Goal: Information Seeking & Learning: Learn about a topic

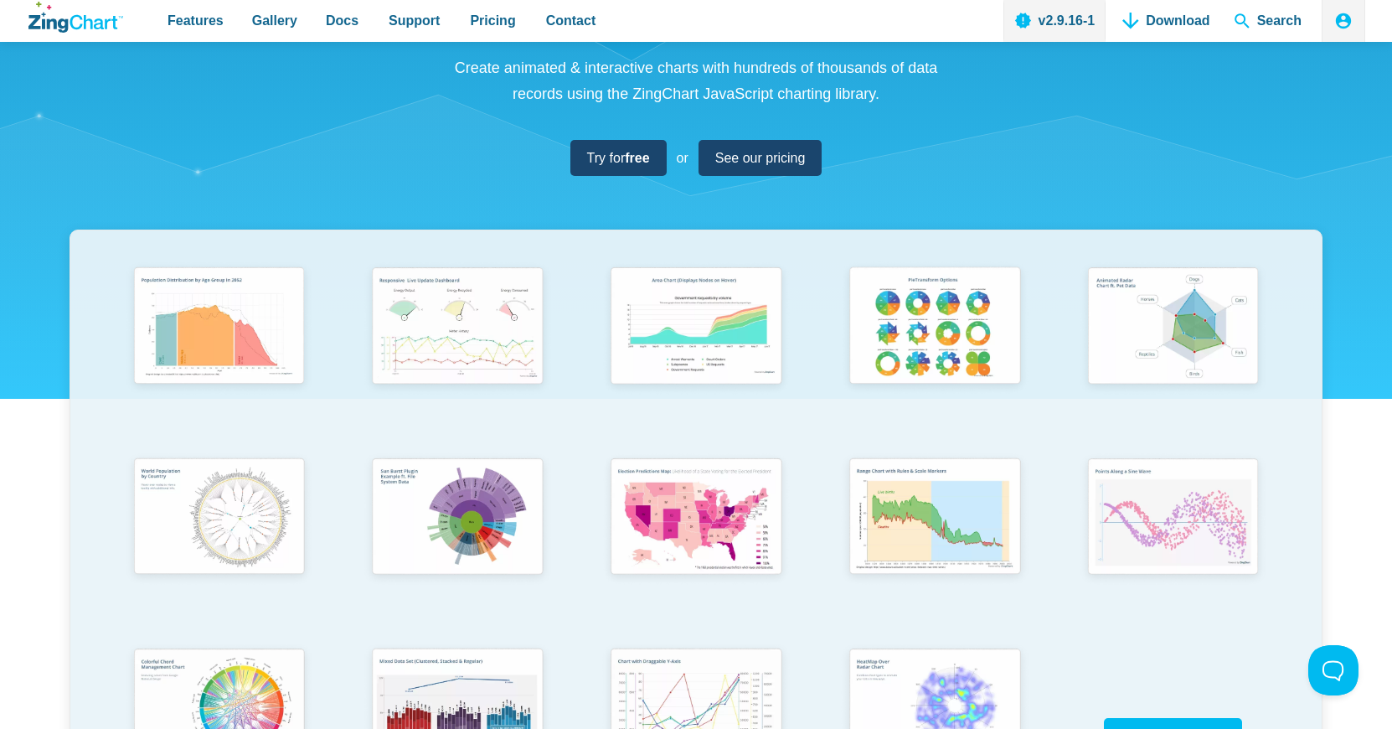
scroll to position [251, 0]
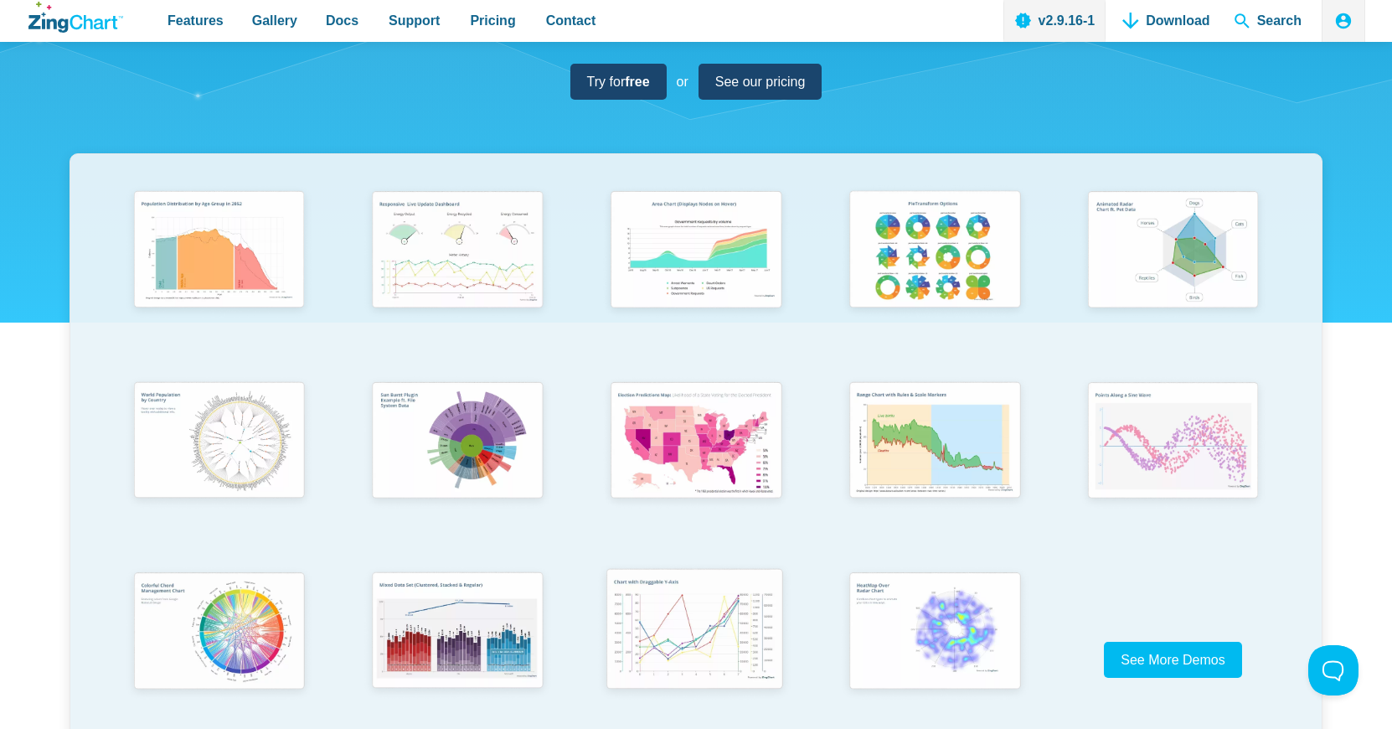
click at [693, 623] on img "App Content" at bounding box center [694, 631] width 197 height 141
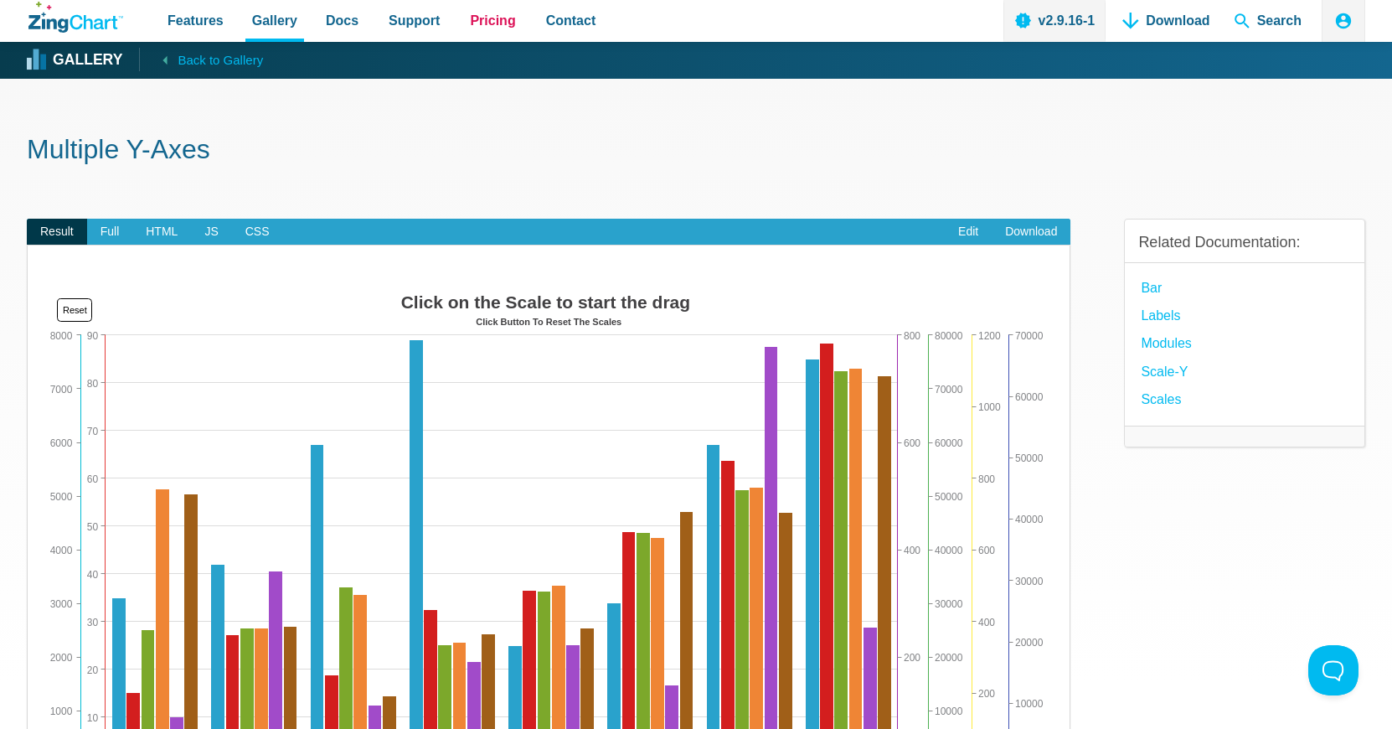
click at [471, 22] on span "Pricing" at bounding box center [492, 20] width 45 height 23
